Goal: Navigation & Orientation: Find specific page/section

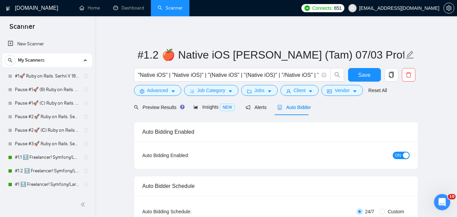
scroll to position [82, 0]
click at [135, 8] on link "Dashboard" at bounding box center [128, 8] width 31 height 6
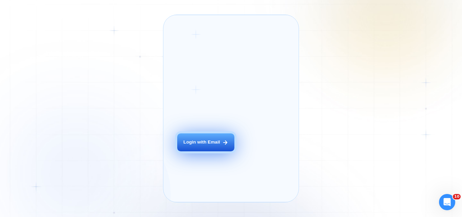
click at [208, 145] on div "Login with Email" at bounding box center [201, 142] width 37 height 6
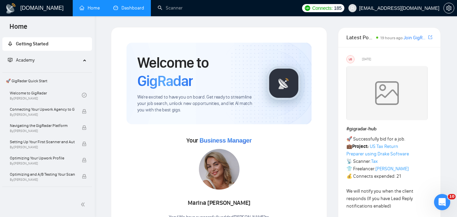
click at [136, 11] on link "Dashboard" at bounding box center [128, 8] width 31 height 6
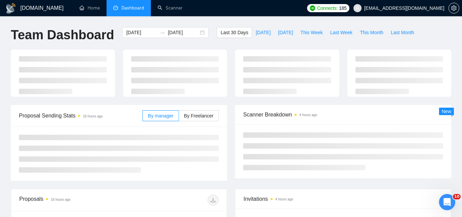
type input "[DATE]"
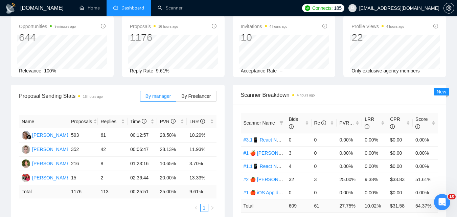
scroll to position [68, 0]
